Goal: Task Accomplishment & Management: Manage account settings

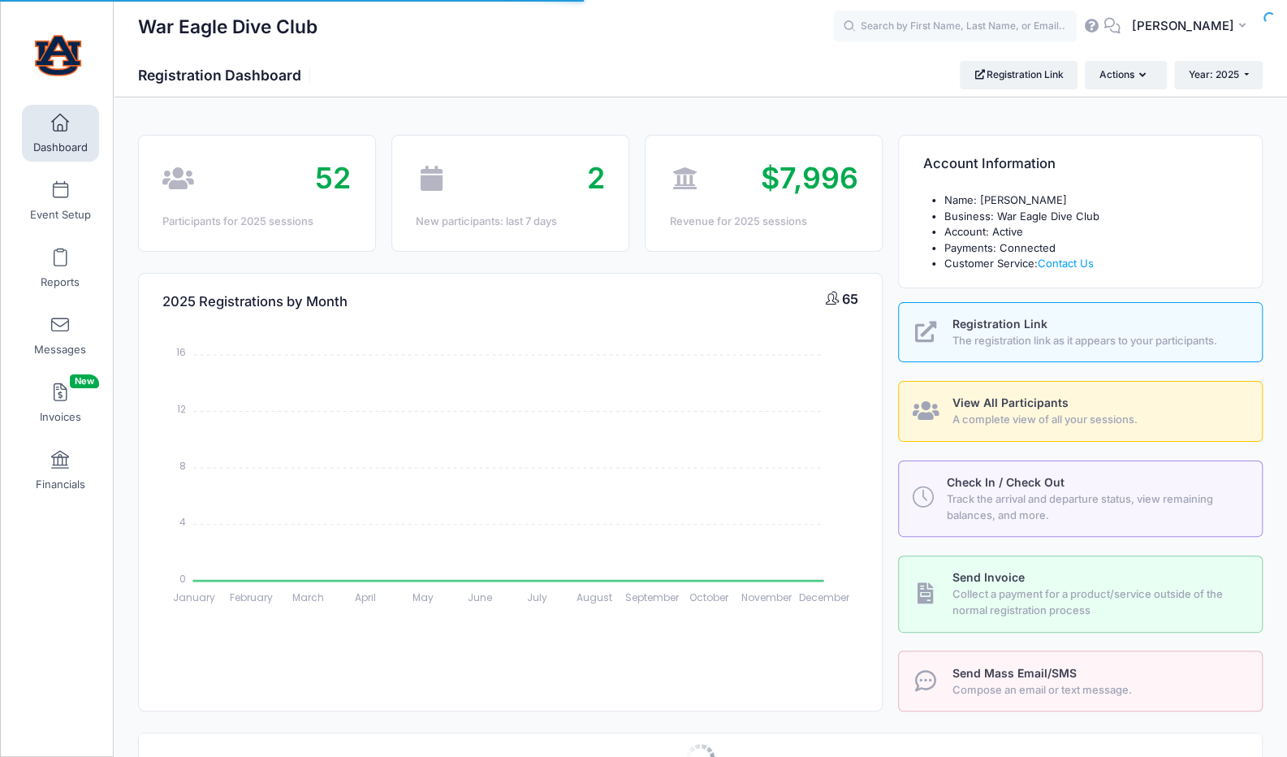
select select
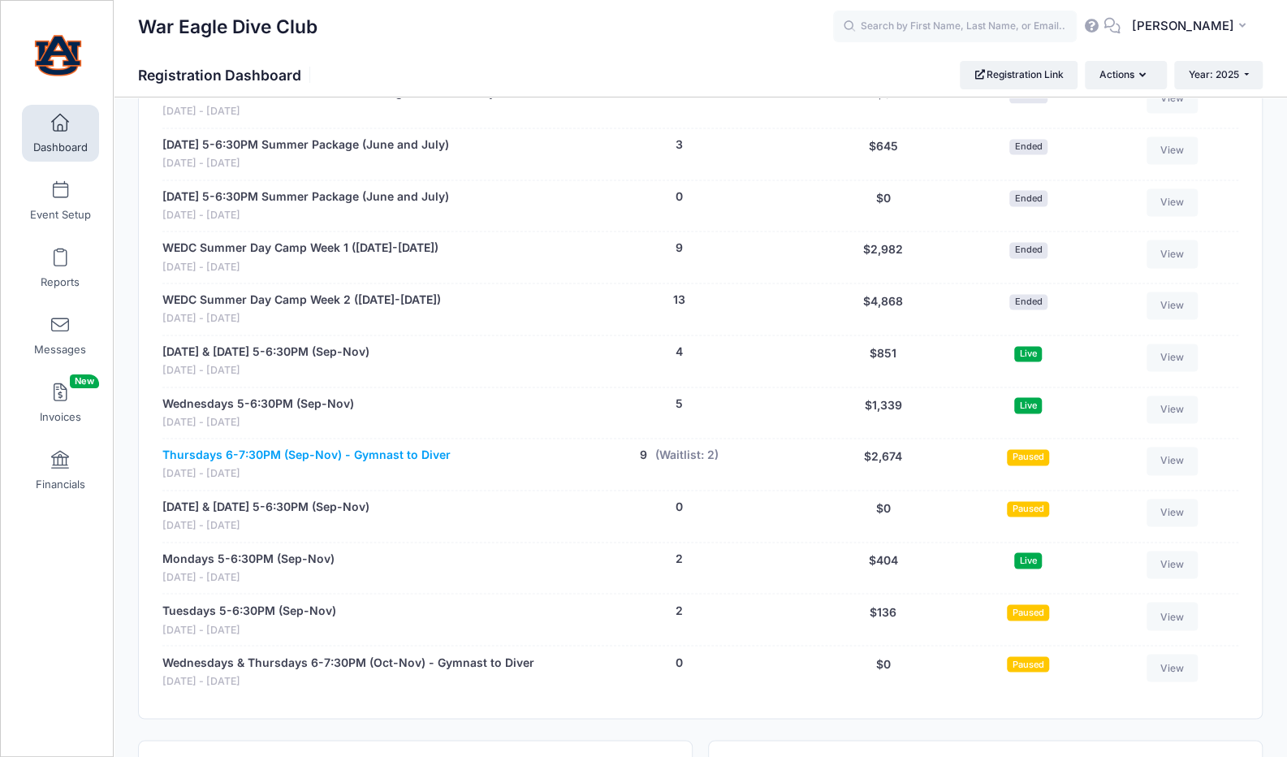
scroll to position [1340, 0]
click at [301, 344] on link "Monday & Wednesday 5-6:30PM (Sep-Nov)" at bounding box center [265, 351] width 207 height 17
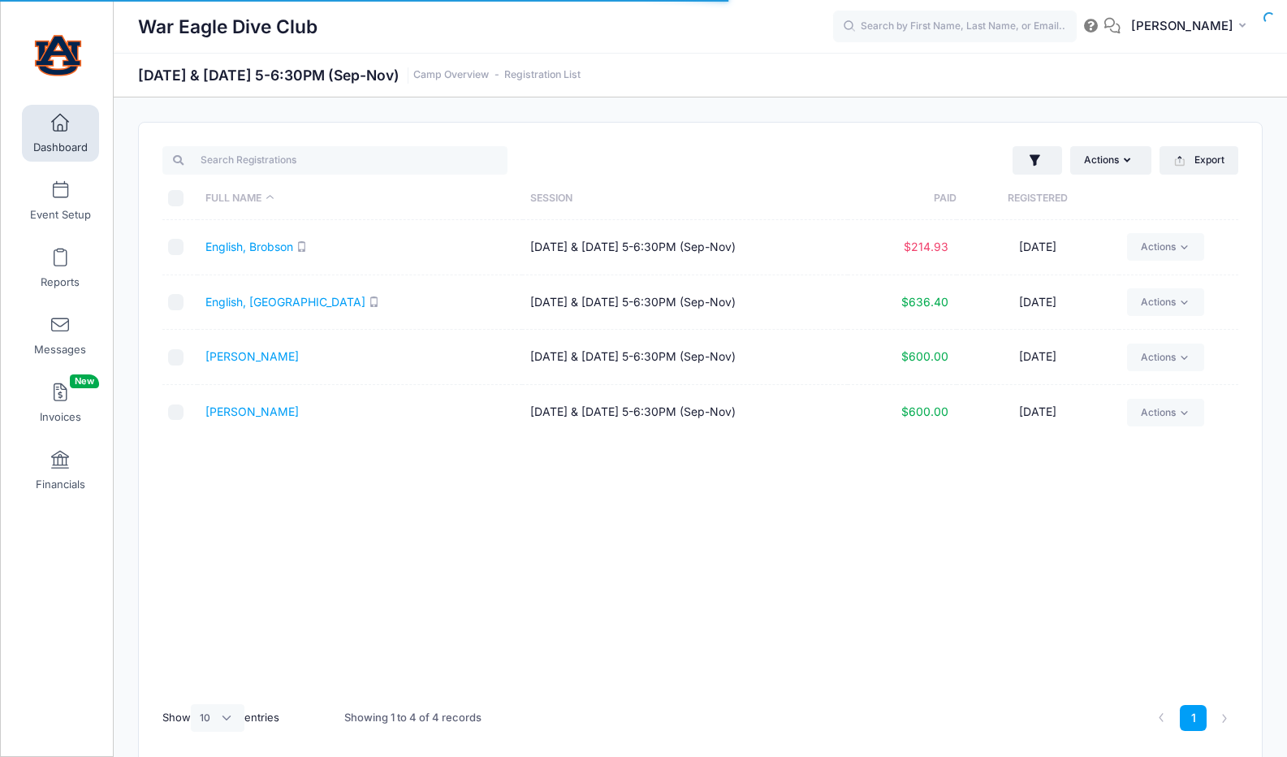
select select "10"
click at [273, 245] on link "English, Brobson" at bounding box center [249, 247] width 88 height 14
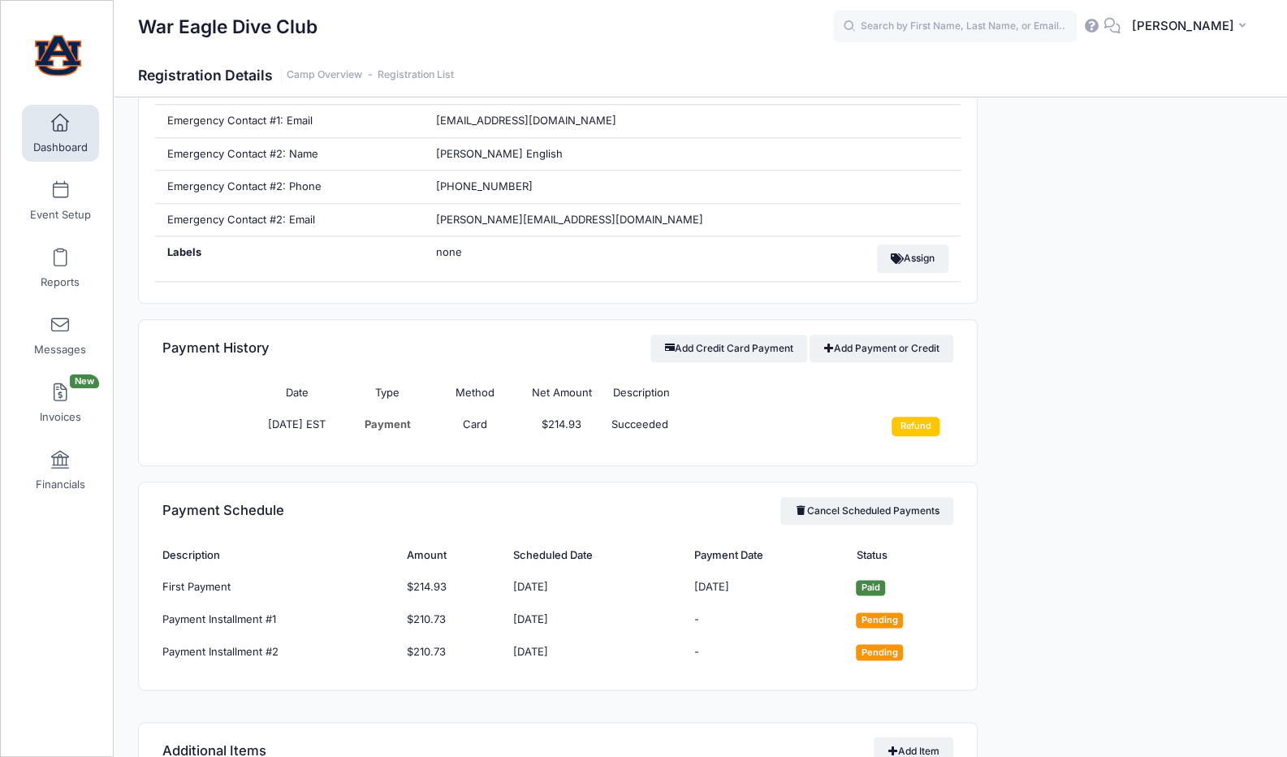
scroll to position [870, 0]
click at [908, 343] on link "Add Payment or Credit" at bounding box center [881, 347] width 144 height 28
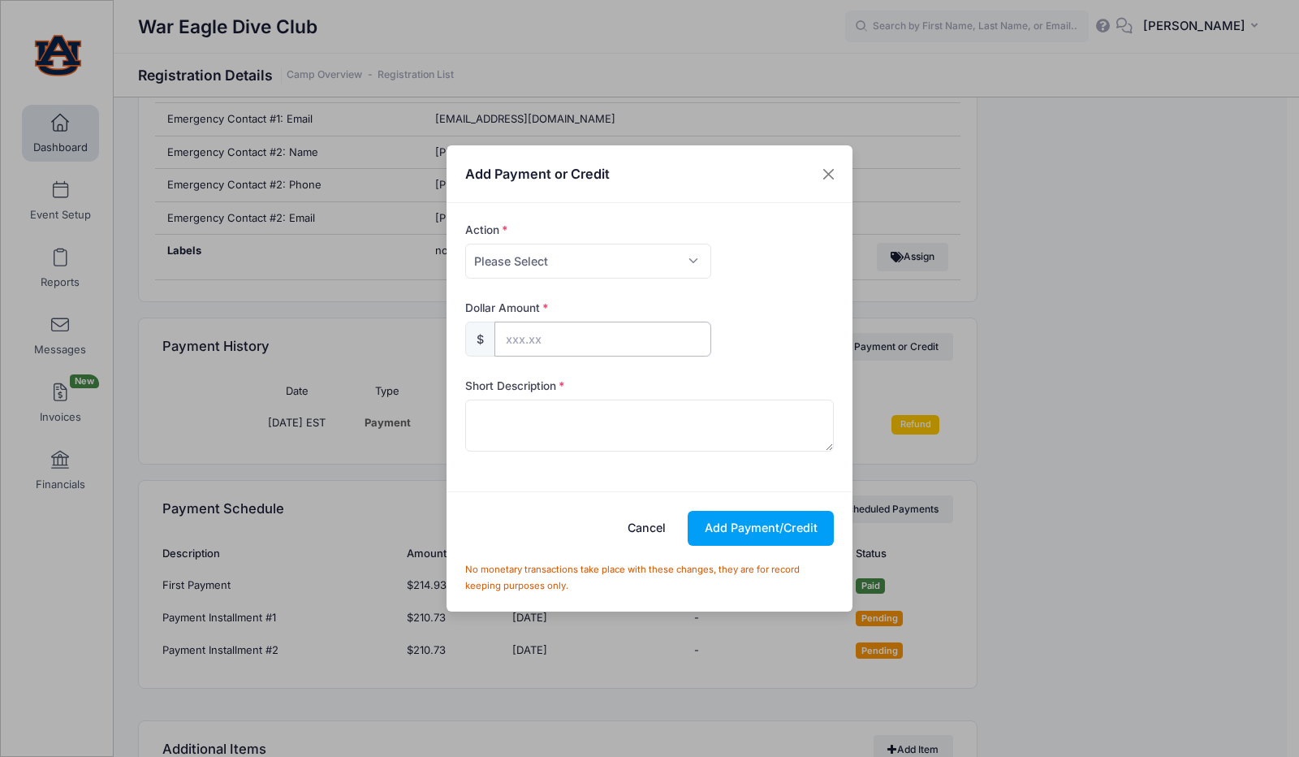
click at [548, 339] on input "text" at bounding box center [602, 339] width 217 height 35
type input "200.00"
click at [600, 253] on select "Please Select Payment Credit Refund (Offline)" at bounding box center [588, 261] width 246 height 35
select select "credit"
click at [465, 244] on select "Please Select Payment Credit Refund (Offline)" at bounding box center [588, 261] width 246 height 35
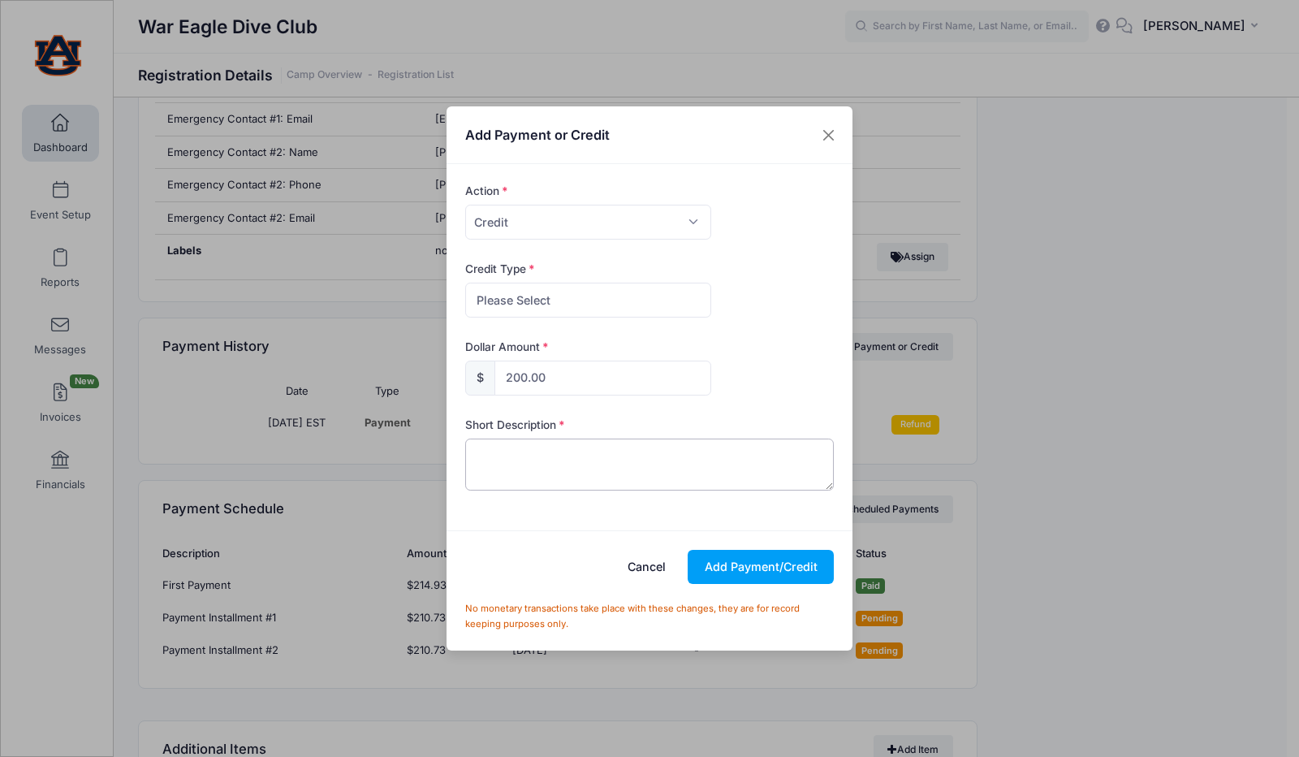
click at [535, 461] on textarea at bounding box center [649, 464] width 369 height 52
click at [585, 300] on select "Please Select Discount Scholarship Other" at bounding box center [588, 300] width 246 height 35
select select "discount"
click at [465, 283] on select "Please Select Discount Scholarship Other" at bounding box center [588, 300] width 246 height 35
click at [550, 446] on textarea at bounding box center [649, 464] width 369 height 52
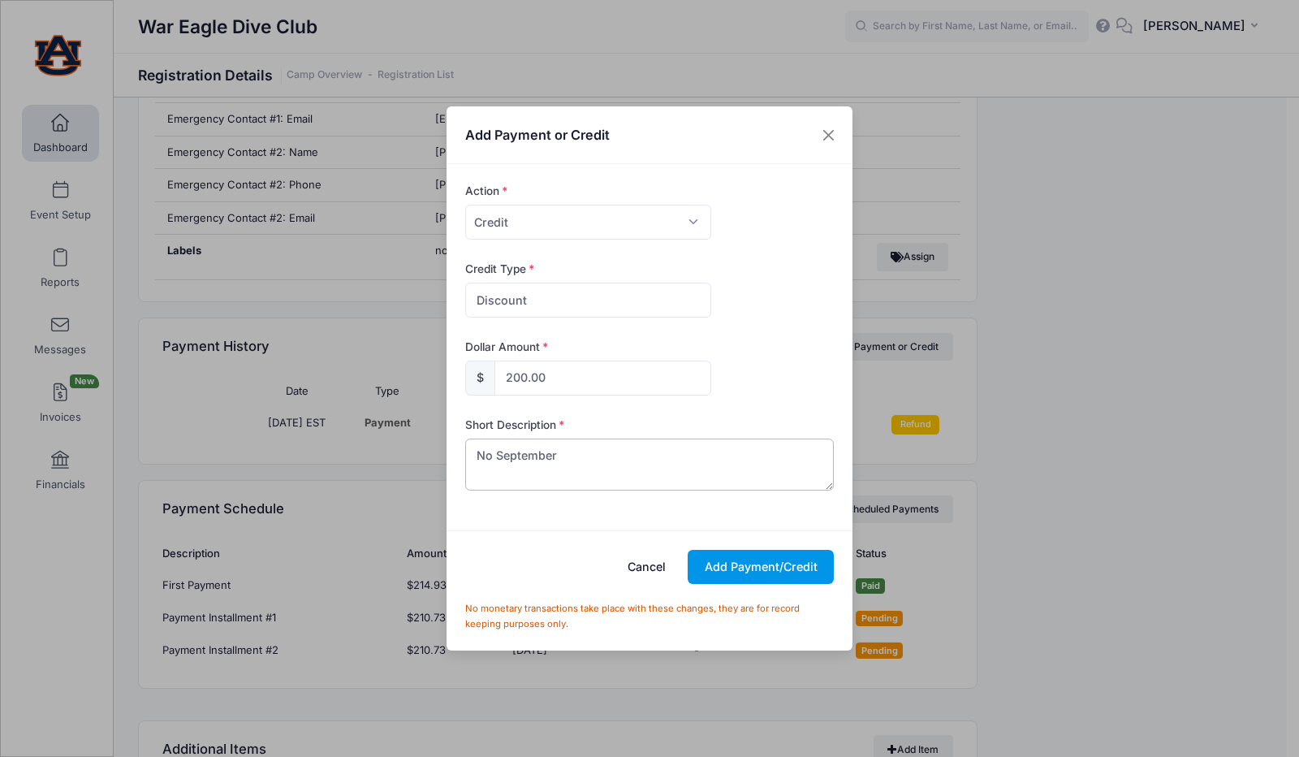
type textarea "No September"
click at [770, 571] on button "Add Payment/Credit" at bounding box center [761, 567] width 146 height 35
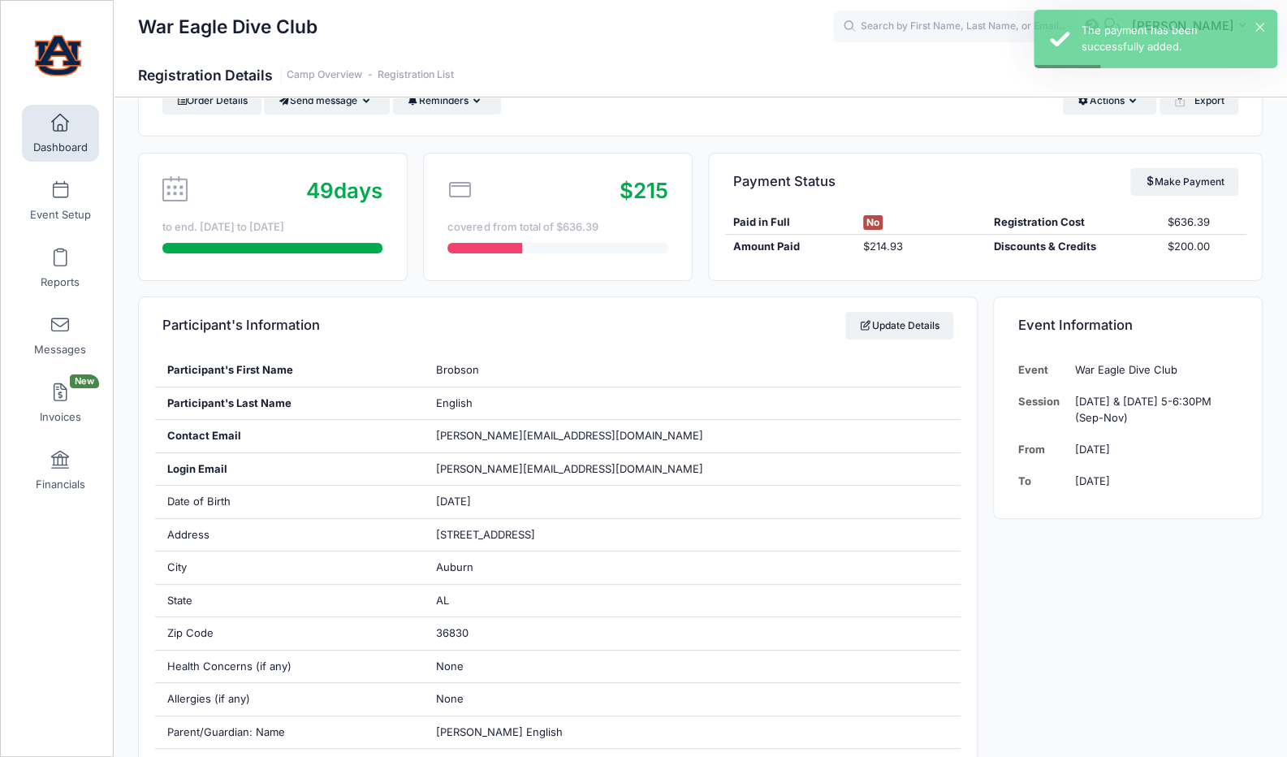
scroll to position [0, 0]
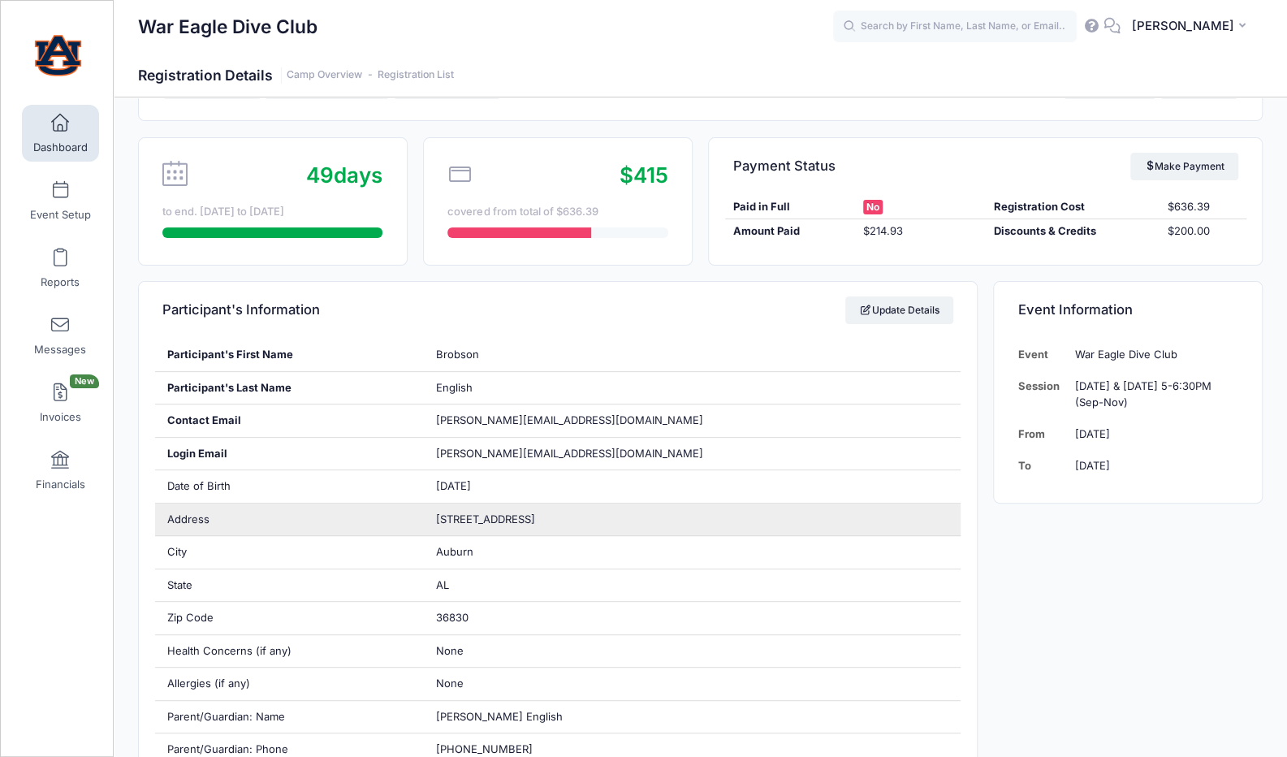
scroll to position [110, 0]
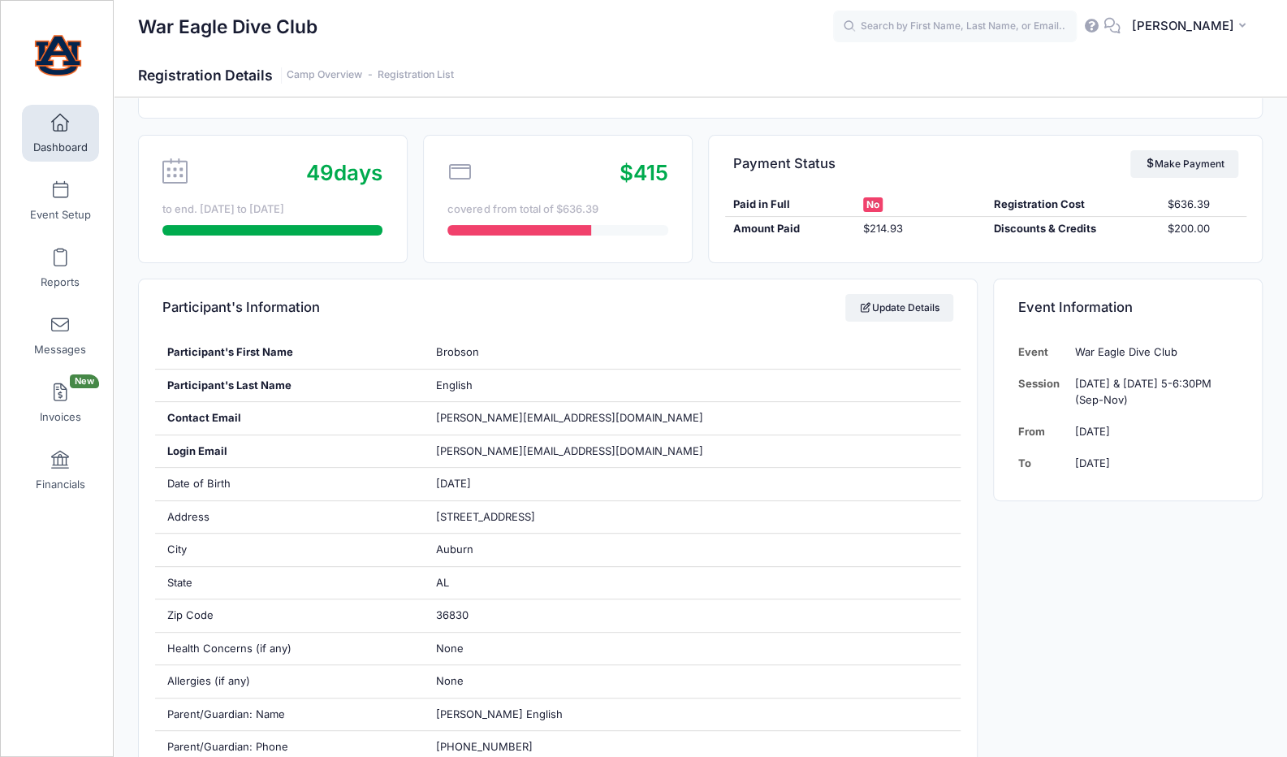
click at [60, 115] on span at bounding box center [60, 123] width 0 height 18
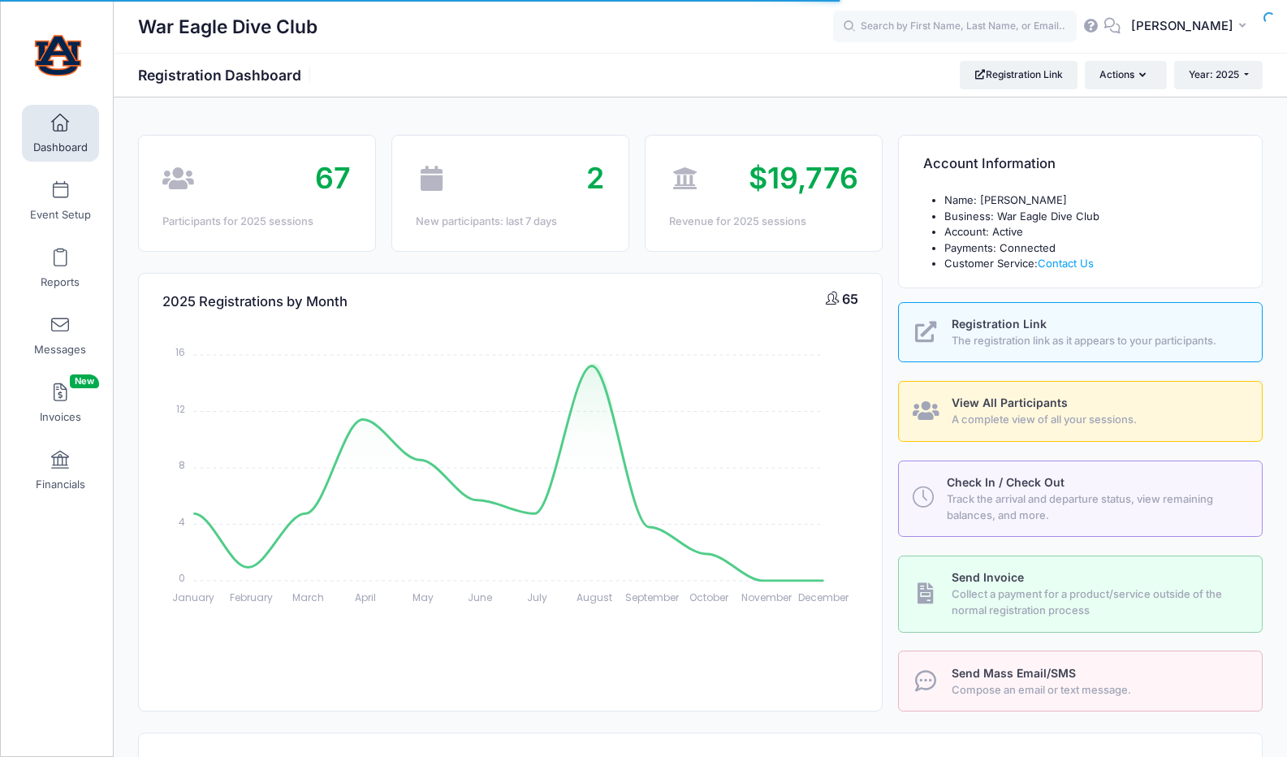
select select
